Goal: Find specific page/section: Find specific page/section

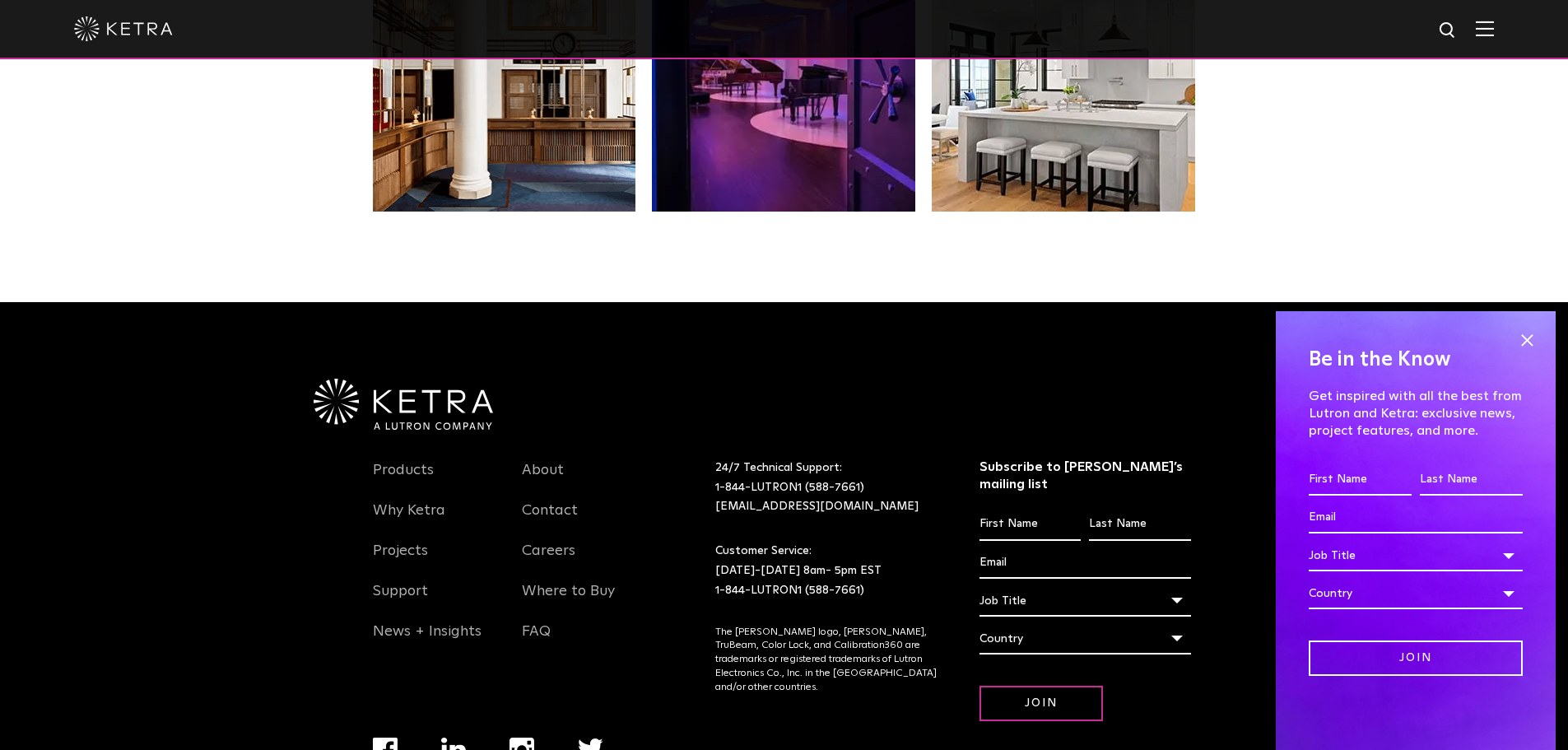
scroll to position [3460, 0]
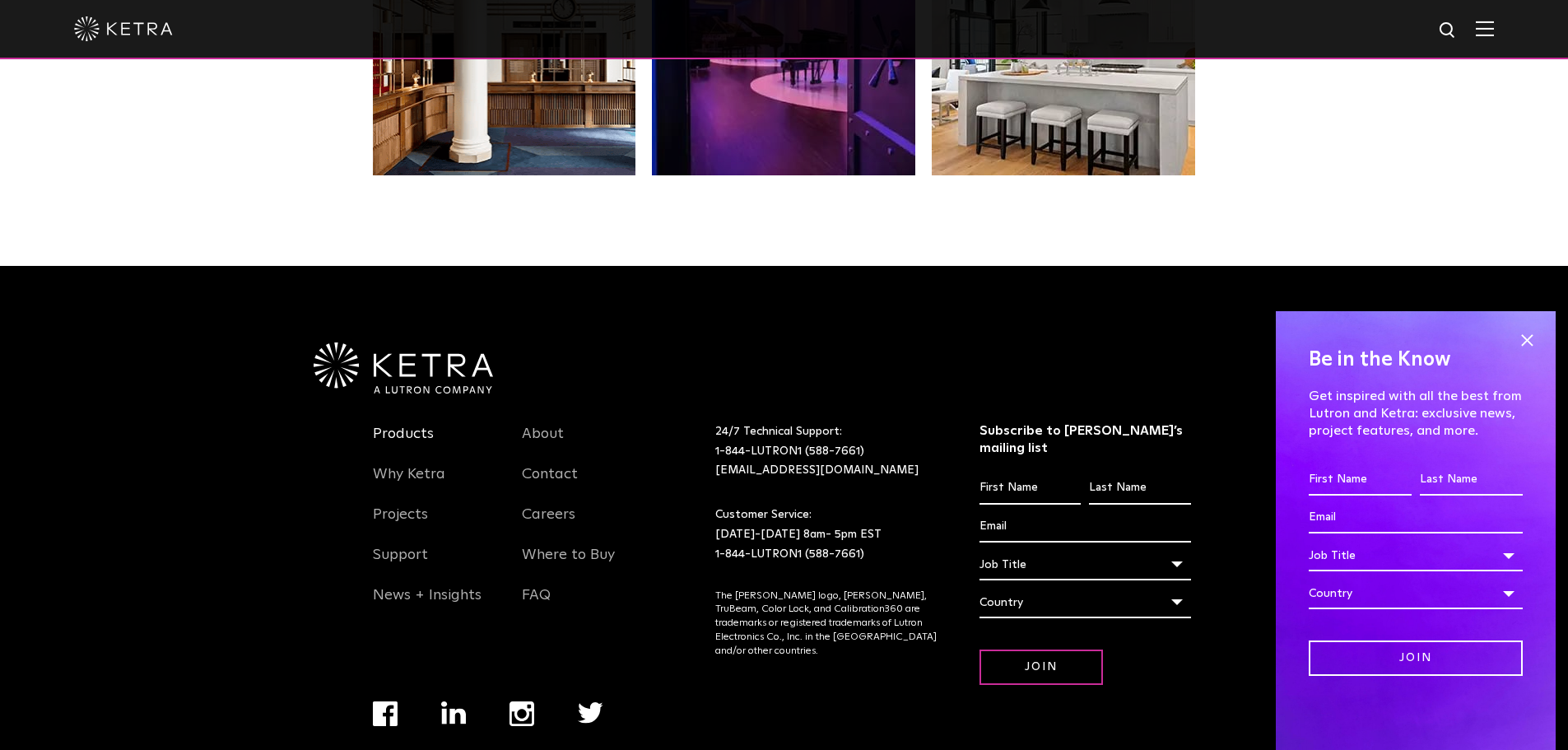
click at [415, 425] on link "Products" at bounding box center [404, 443] width 61 height 38
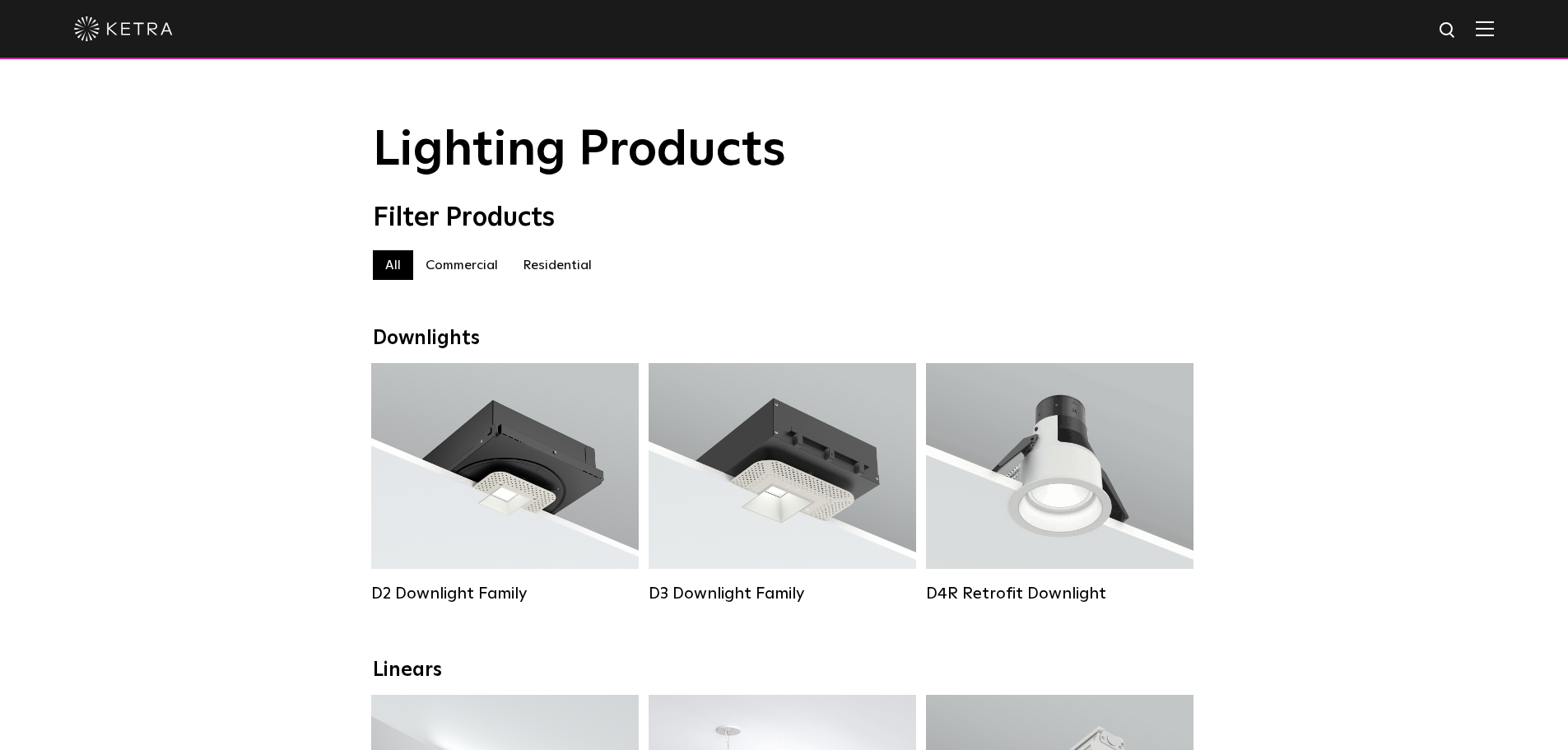
click at [479, 267] on label "Commercial" at bounding box center [462, 265] width 97 height 29
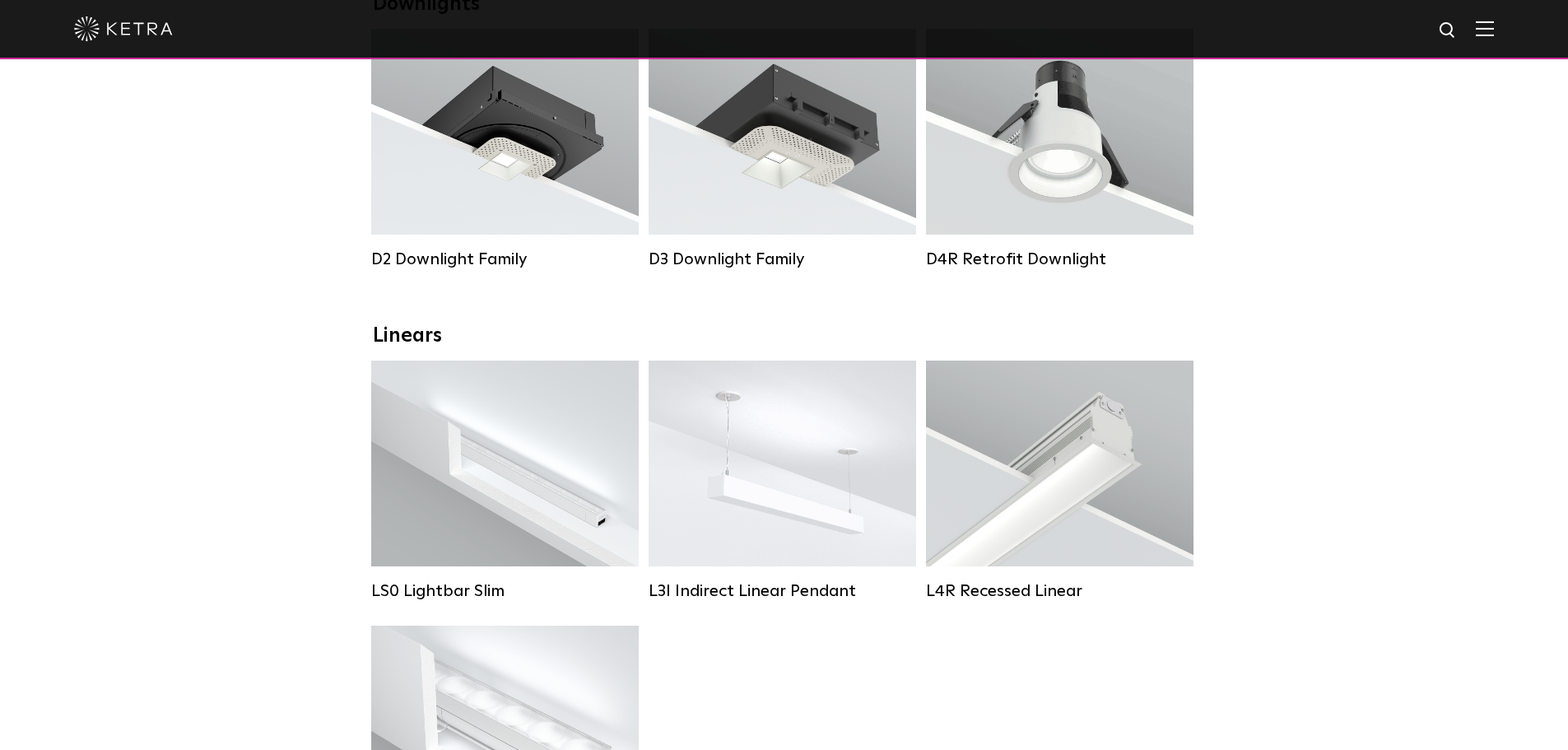
scroll to position [494, 0]
